Goal: Book appointment/travel/reservation

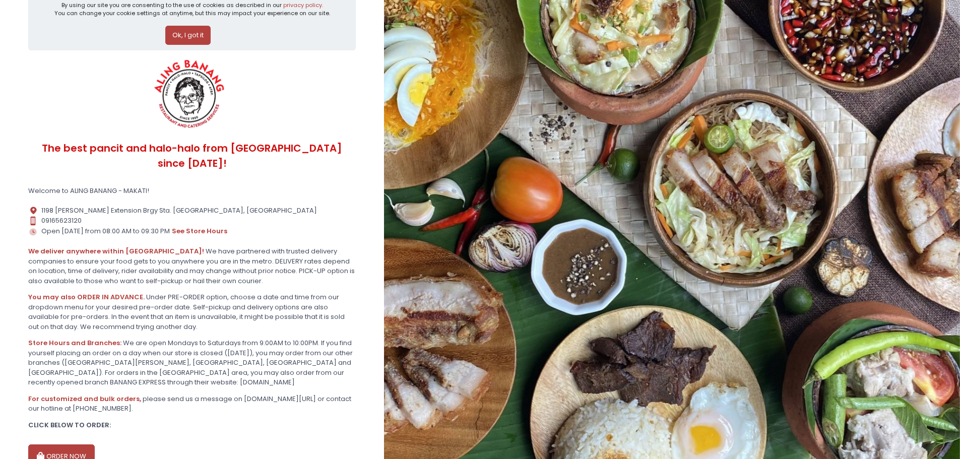
scroll to position [65, 0]
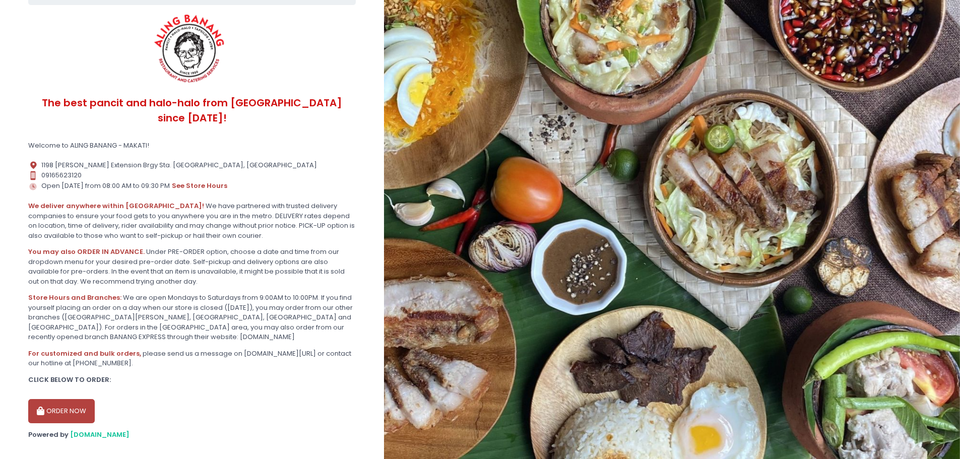
click at [73, 399] on button "ORDER NOW" at bounding box center [61, 411] width 67 height 24
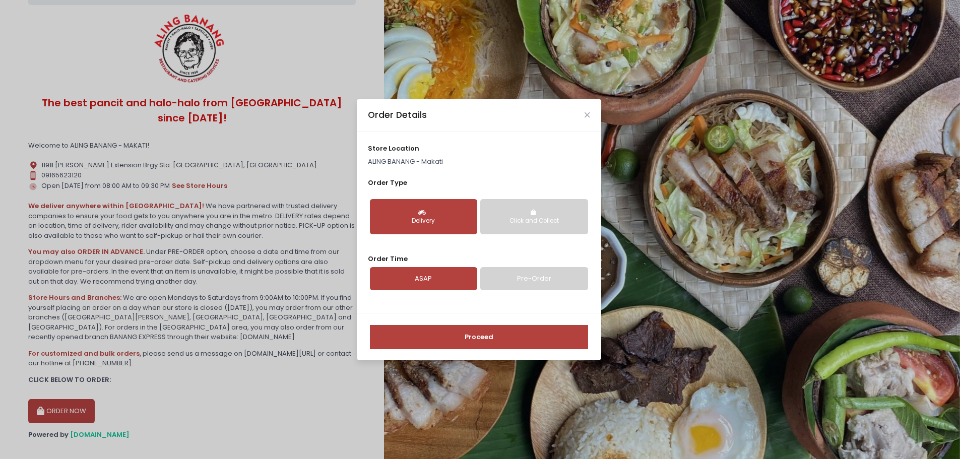
click at [504, 277] on link "Pre-Order" at bounding box center [533, 278] width 107 height 23
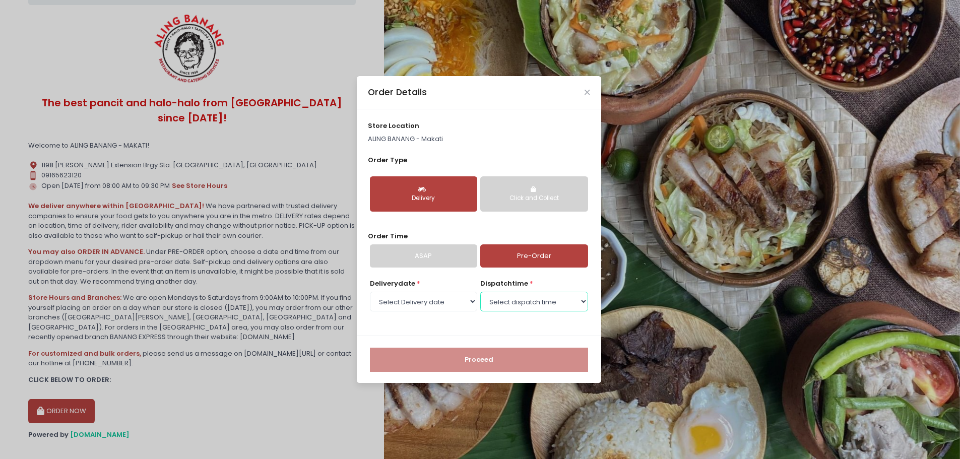
click at [521, 304] on select "Select dispatch time 10:30 AM - 11:00 AM 11:00 AM - 11:30 AM 11:30 AM - 12:00 P…" at bounding box center [533, 301] width 107 height 19
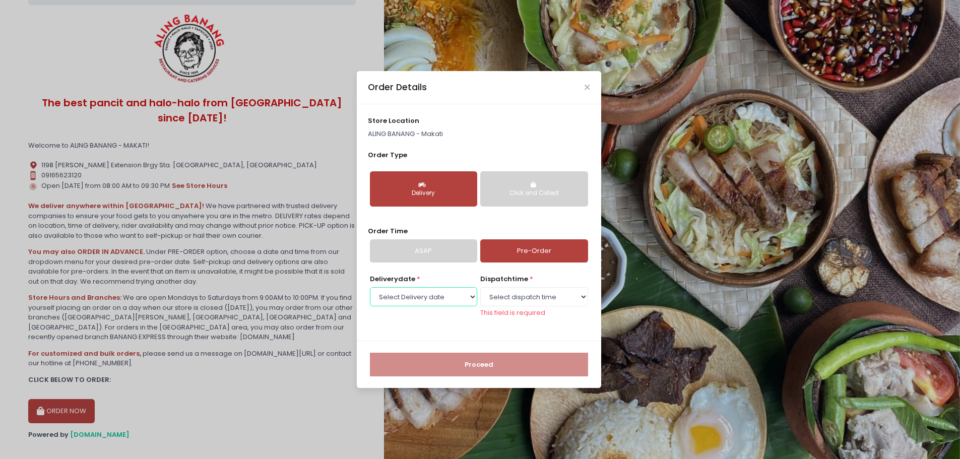
click at [465, 299] on select "Select Delivery date [DATE] [DATE] [DATE] [DATE] [DATE] [DATE] [DATE] [DATE] [D…" at bounding box center [423, 296] width 107 height 19
click at [477, 321] on div "Delivery date * Select Delivery date [DATE] [DATE] [DATE] [DATE] [DATE] [DATE] …" at bounding box center [479, 301] width 222 height 55
click at [450, 301] on select "Select Delivery date [DATE] [DATE] [DATE] [DATE] [DATE] [DATE] [DATE] [DATE] [D…" at bounding box center [423, 296] width 107 height 19
select select "[DATE]"
click at [370, 292] on select "Select Delivery date [DATE] [DATE] [DATE] [DATE] [DATE] [DATE] [DATE] [DATE] [D…" at bounding box center [423, 296] width 107 height 19
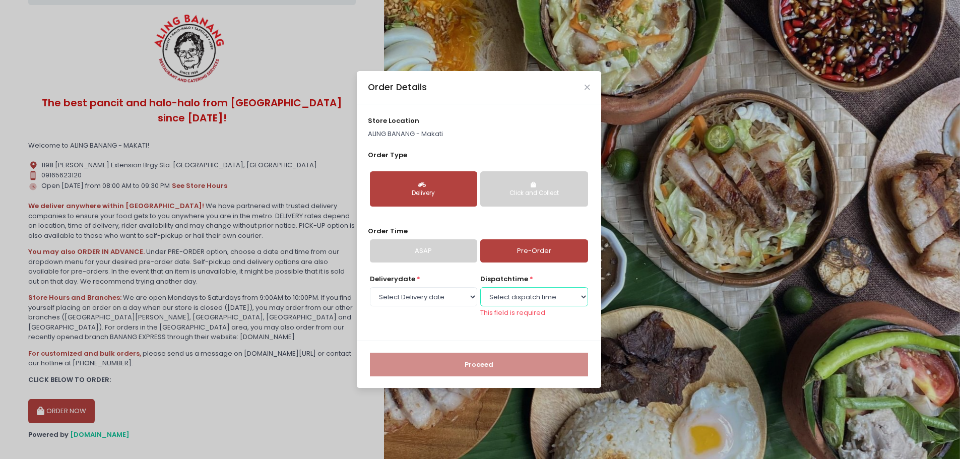
click at [517, 298] on select "Select dispatch time 08:00 AM - 08:30 AM 08:30 AM - 09:00 AM 09:00 AM - 09:30 A…" at bounding box center [533, 296] width 107 height 19
select select "08:00"
click at [480, 292] on select "Select dispatch time 08:00 AM - 08:30 AM 08:30 AM - 09:00 AM 09:00 AM - 09:30 A…" at bounding box center [533, 296] width 107 height 19
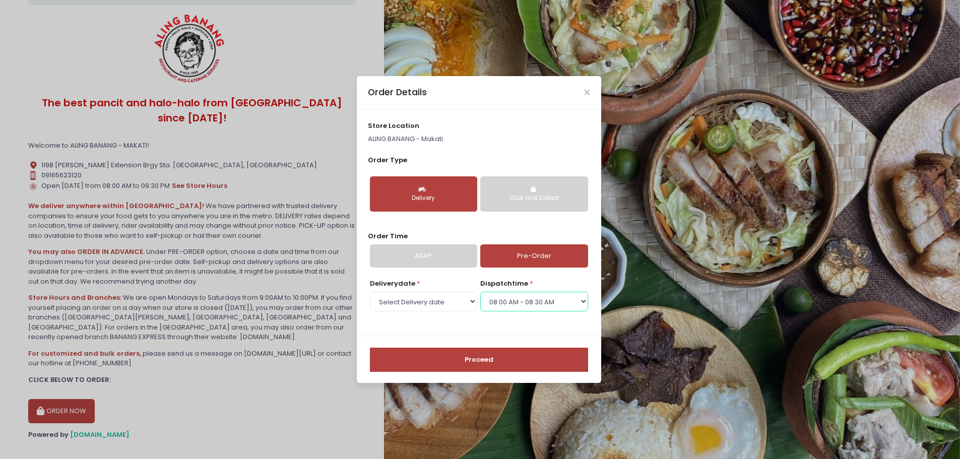
click at [530, 296] on select "Select dispatch time 08:00 AM - 08:30 AM 08:30 AM - 09:00 AM 09:00 AM - 09:30 A…" at bounding box center [533, 301] width 107 height 19
click at [480, 292] on select "Select dispatch time 08:00 AM - 08:30 AM 08:30 AM - 09:00 AM 09:00 AM - 09:30 A…" at bounding box center [533, 301] width 107 height 19
click at [490, 364] on button "Proceed" at bounding box center [479, 360] width 218 height 24
